Goal: Check status: Check status

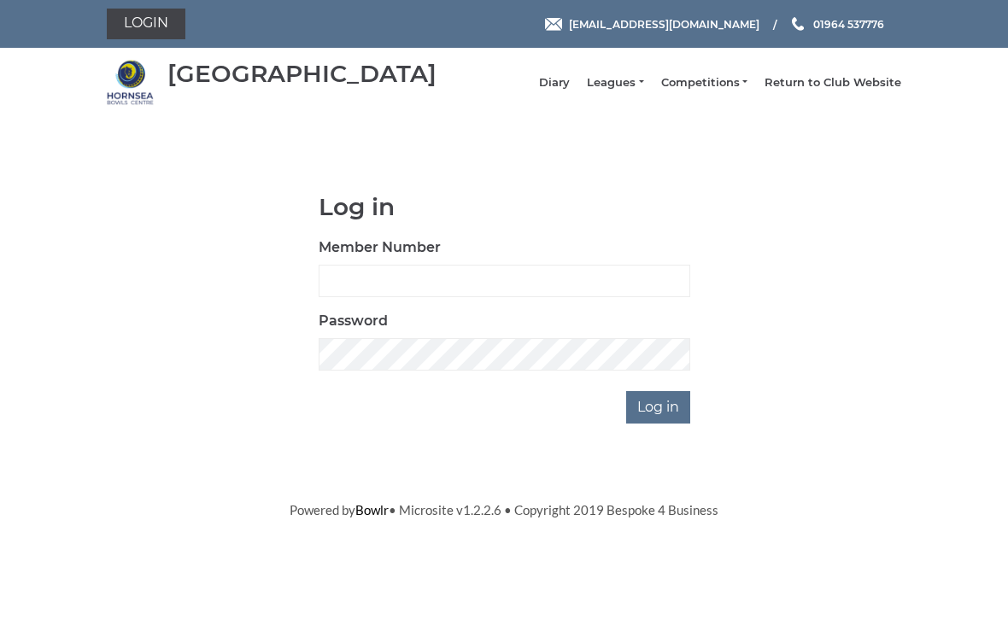
scroll to position [128, 0]
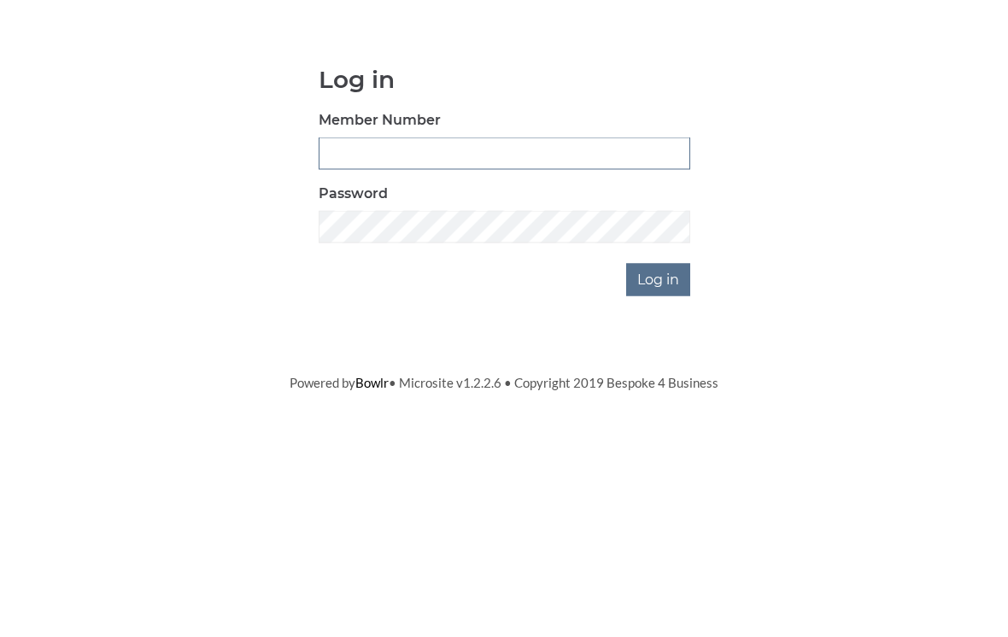
type input "0196"
click at [659, 391] on input "Log in" at bounding box center [658, 407] width 64 height 32
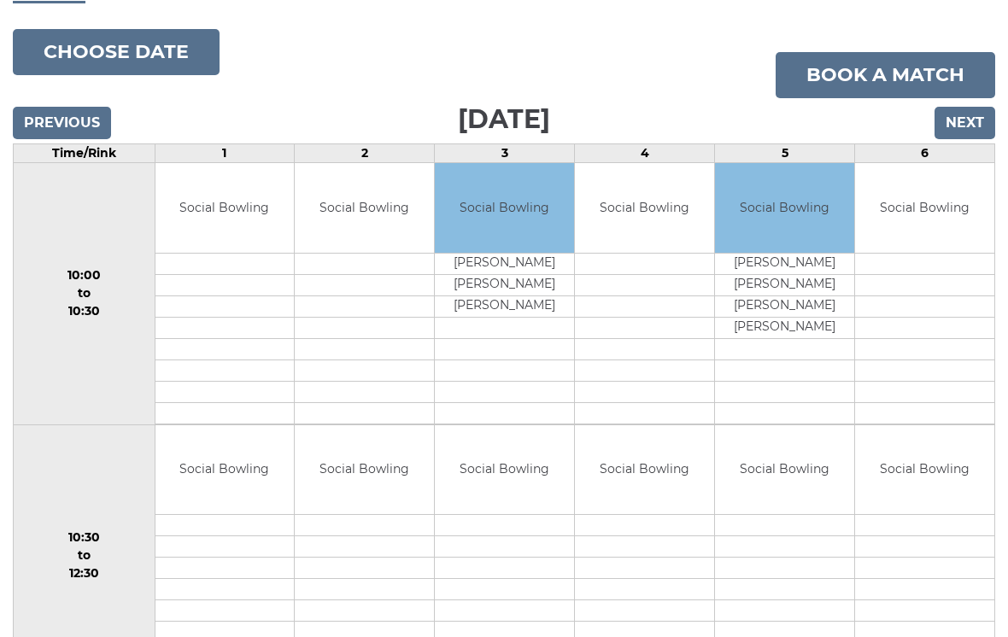
scroll to position [180, 0]
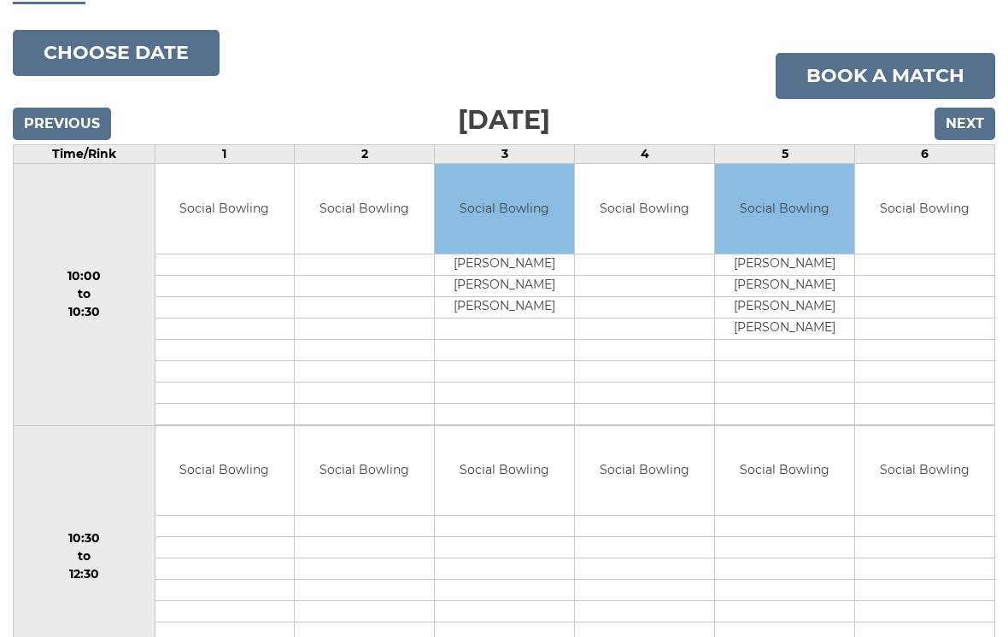
click at [961, 140] on input "Next" at bounding box center [964, 124] width 61 height 32
click at [967, 111] on input "Next" at bounding box center [964, 124] width 61 height 32
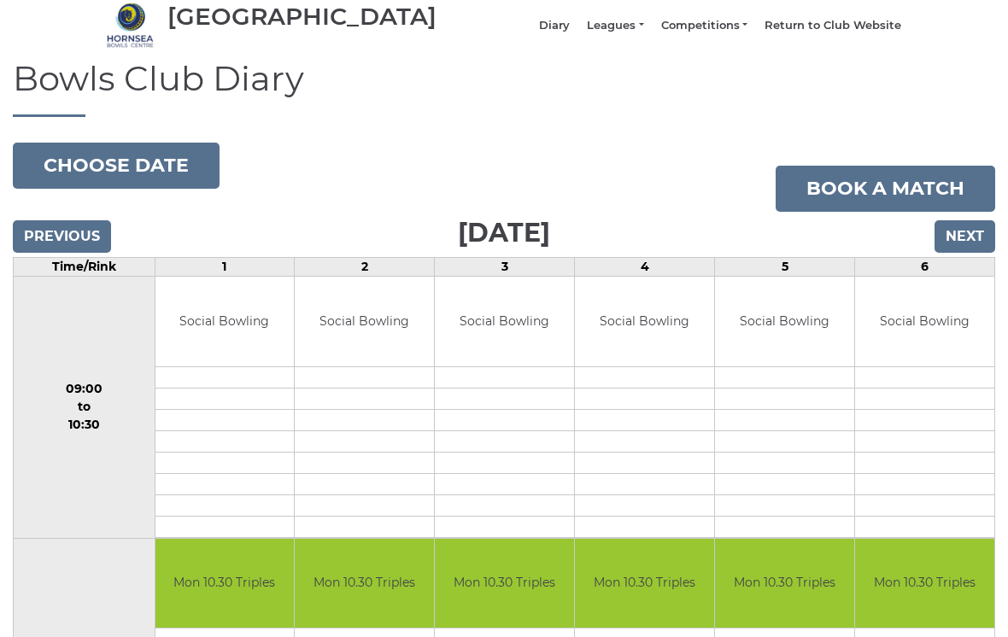
scroll to position [49, 0]
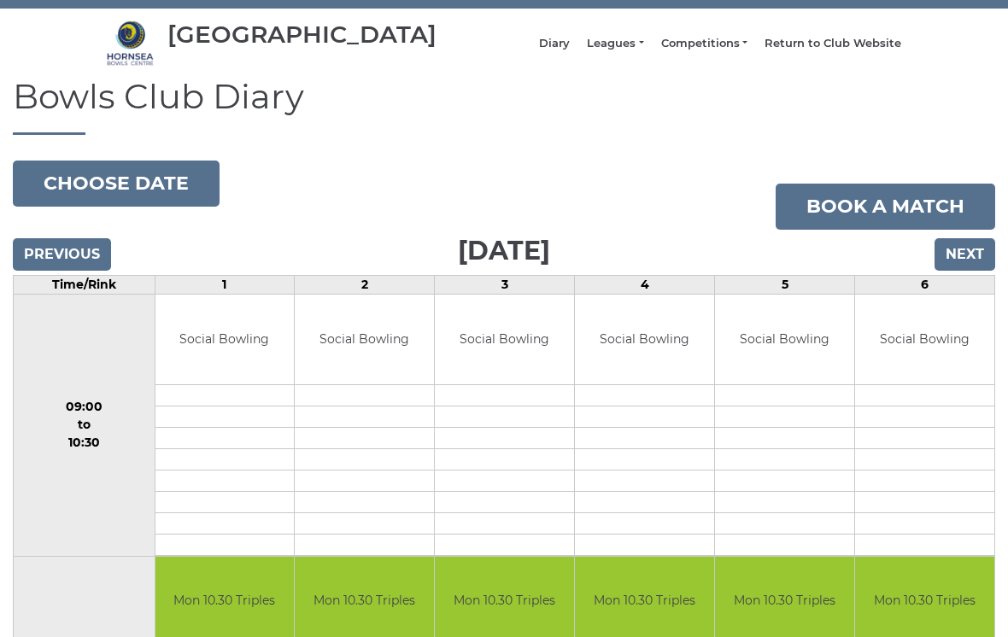
click at [961, 272] on input "Next" at bounding box center [964, 255] width 61 height 32
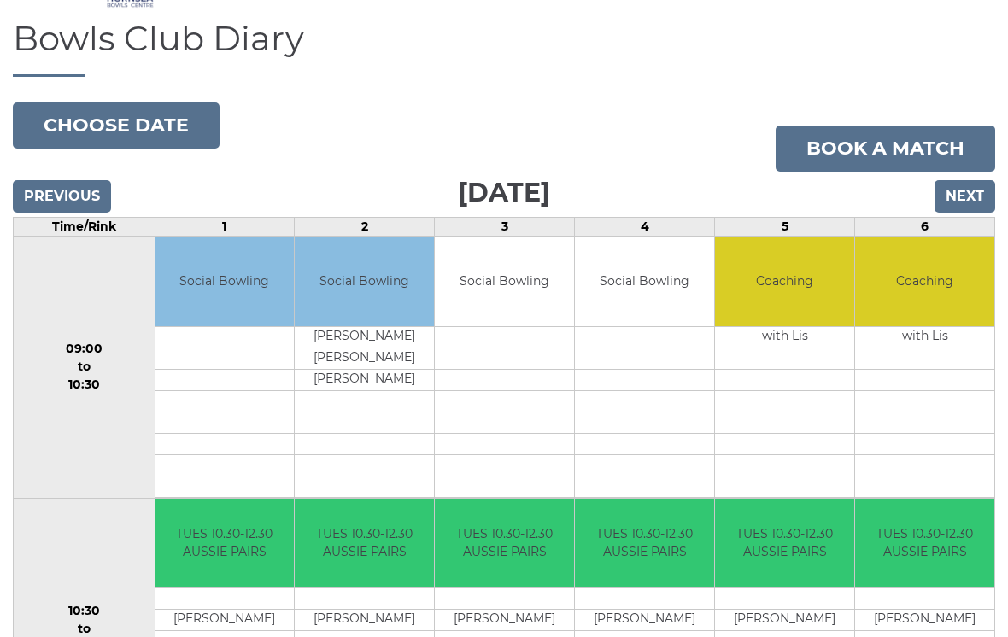
click at [963, 213] on input "Next" at bounding box center [964, 197] width 61 height 32
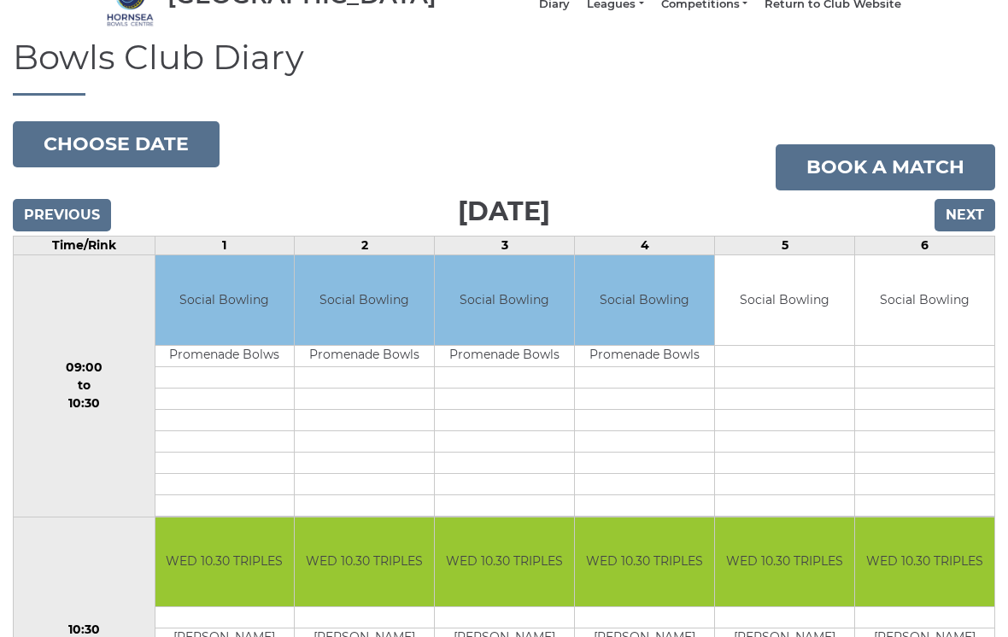
scroll to position [78, 0]
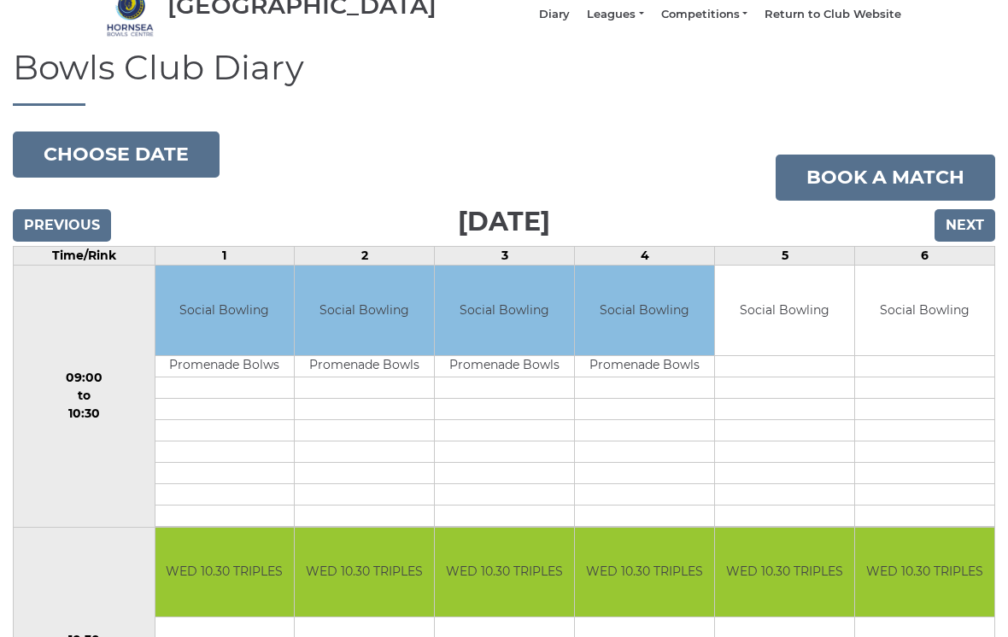
click at [964, 242] on input "Next" at bounding box center [964, 226] width 61 height 32
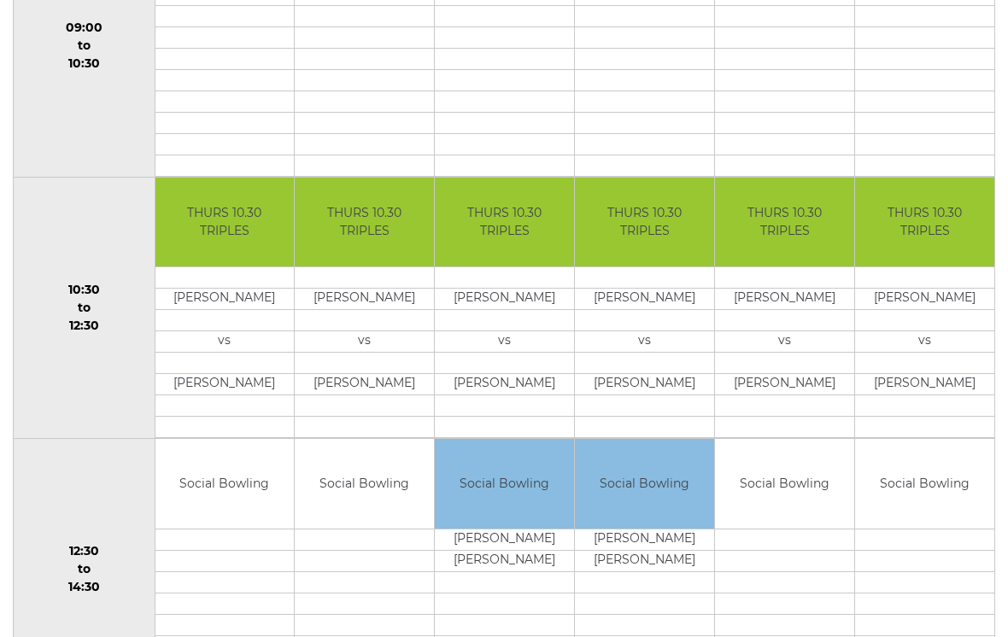
scroll to position [429, 0]
